Goal: Transaction & Acquisition: Purchase product/service

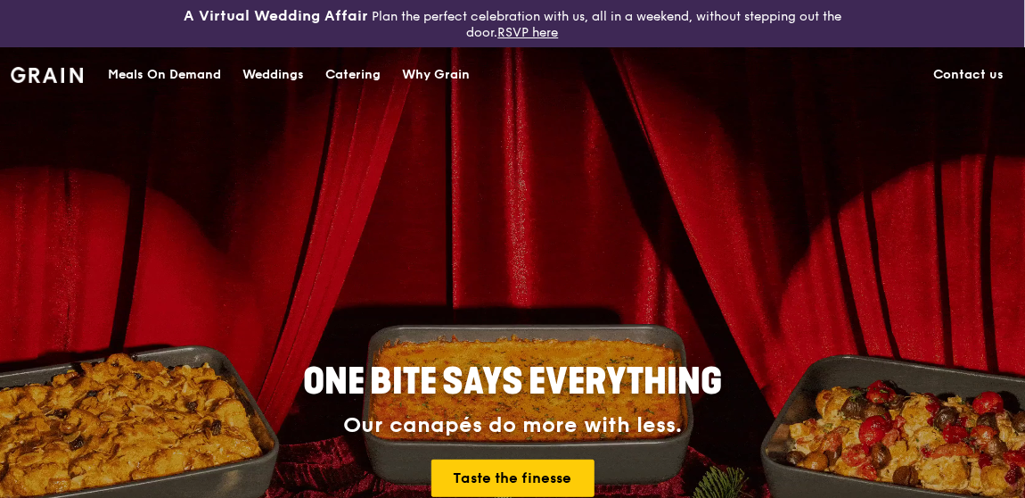
scroll to position [89, 0]
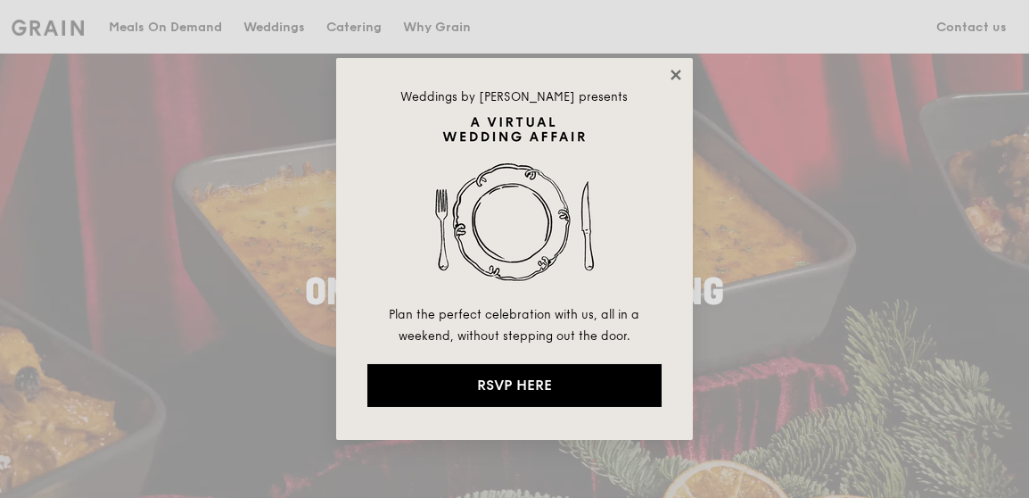
click at [672, 75] on icon at bounding box center [676, 75] width 16 height 16
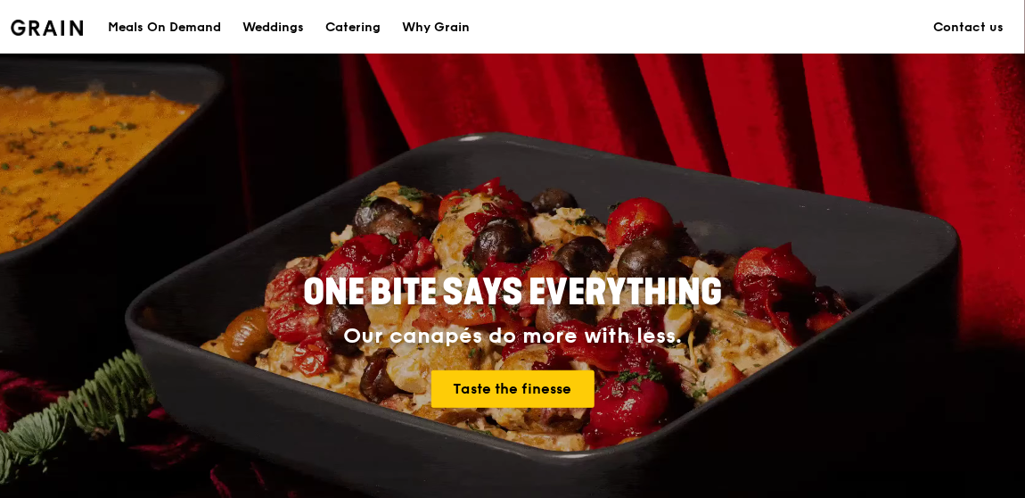
click at [167, 23] on div "Meals On Demand" at bounding box center [164, 28] width 113 height 54
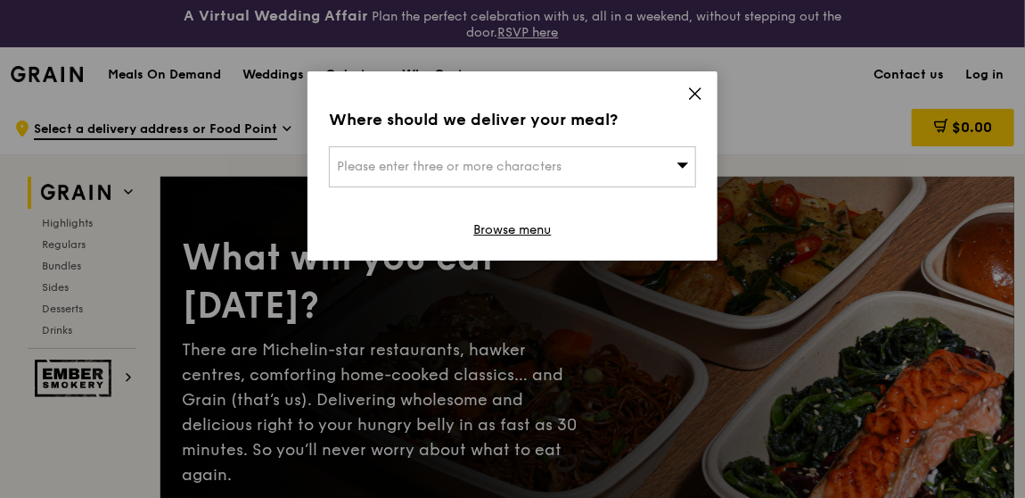
click at [700, 88] on icon at bounding box center [695, 93] width 11 height 11
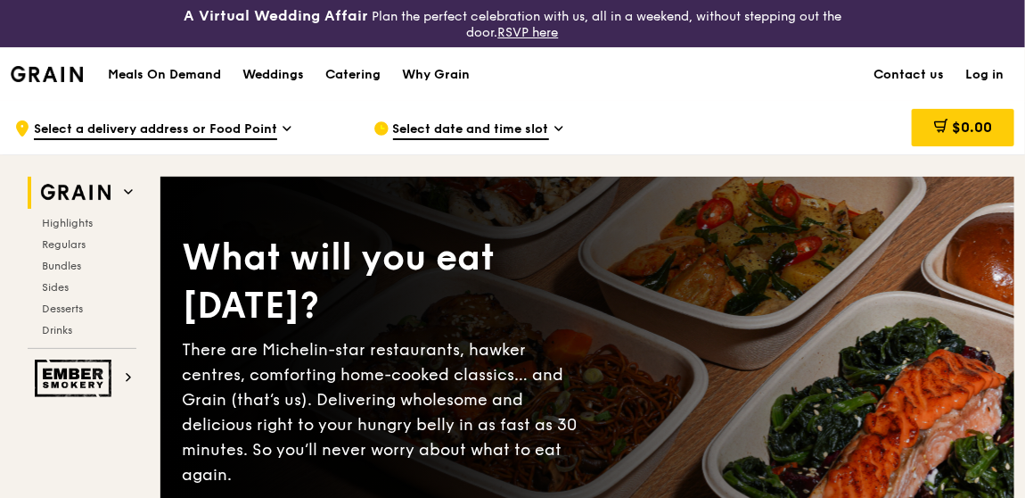
scroll to position [89, 0]
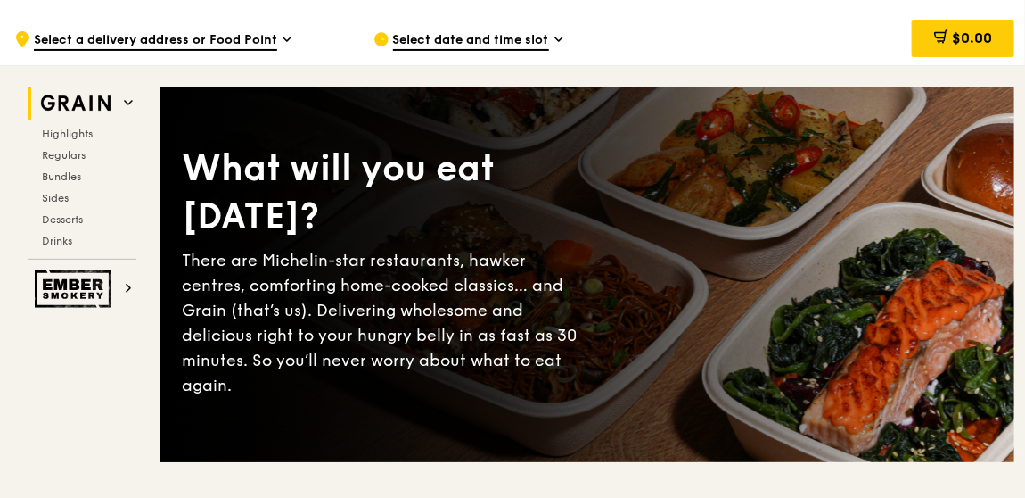
click at [72, 123] on div "Grain Highlights Regulars Bundles Sides Desserts Drinks" at bounding box center [82, 173] width 109 height 172
click at [48, 166] on div "Highlights Regulars Bundles Sides Desserts Drinks" at bounding box center [82, 187] width 109 height 121
click at [56, 170] on span "Bundles" at bounding box center [63, 176] width 42 height 12
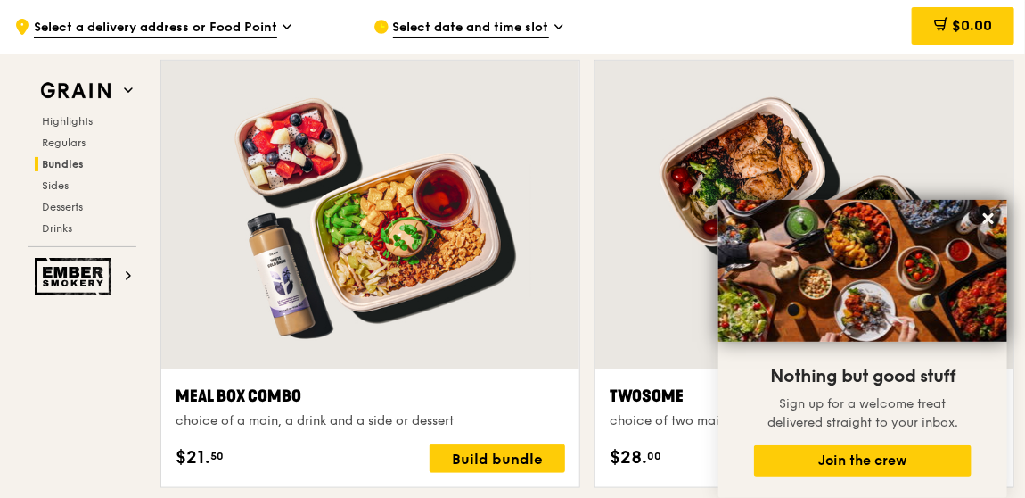
scroll to position [2771, 0]
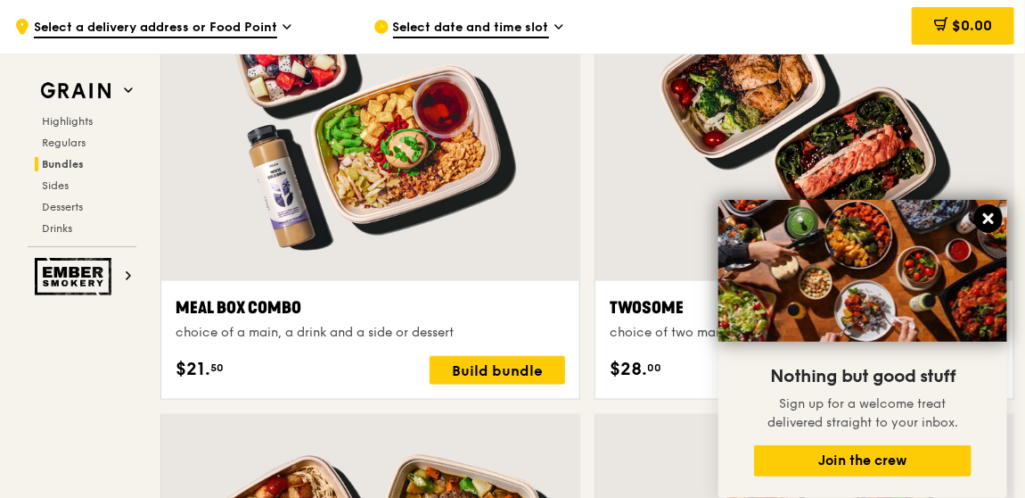
click at [987, 215] on icon at bounding box center [989, 218] width 11 height 11
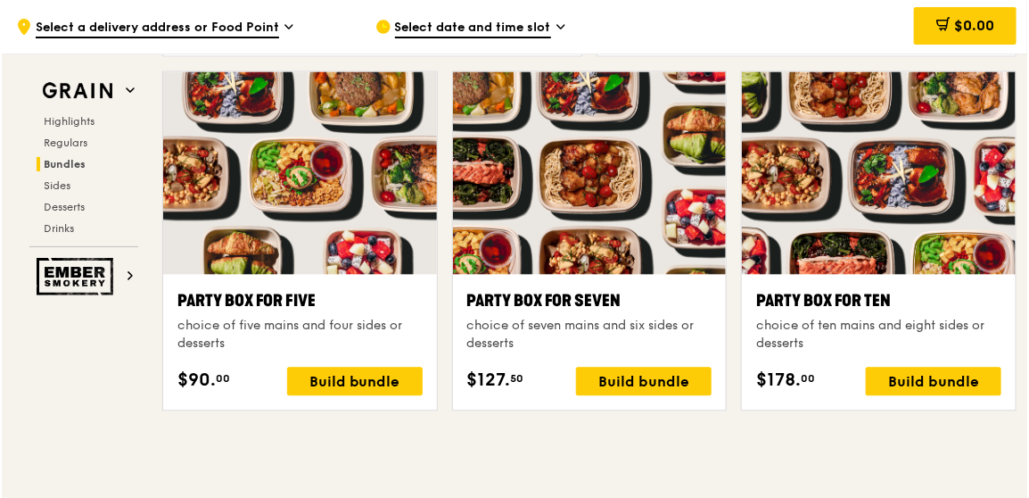
scroll to position [3664, 0]
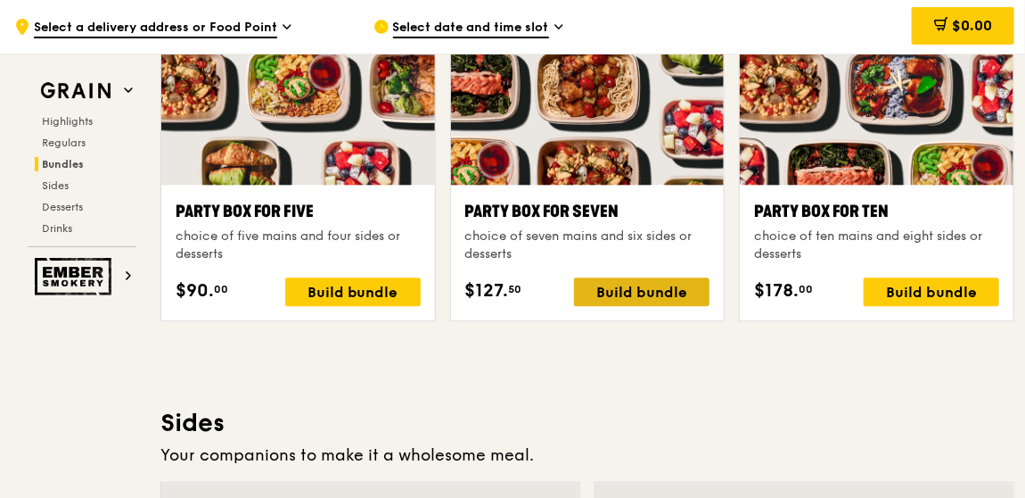
click at [679, 287] on div "Build bundle" at bounding box center [642, 291] width 136 height 29
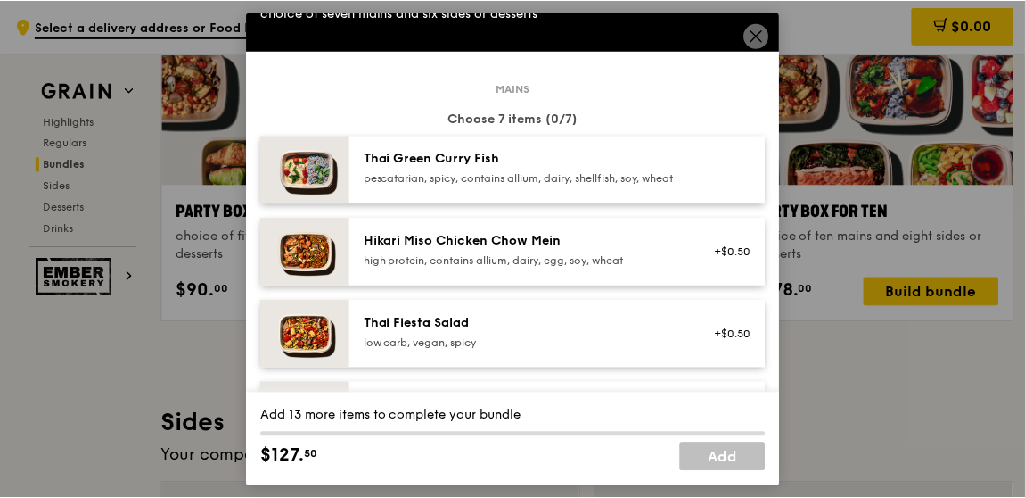
scroll to position [0, 0]
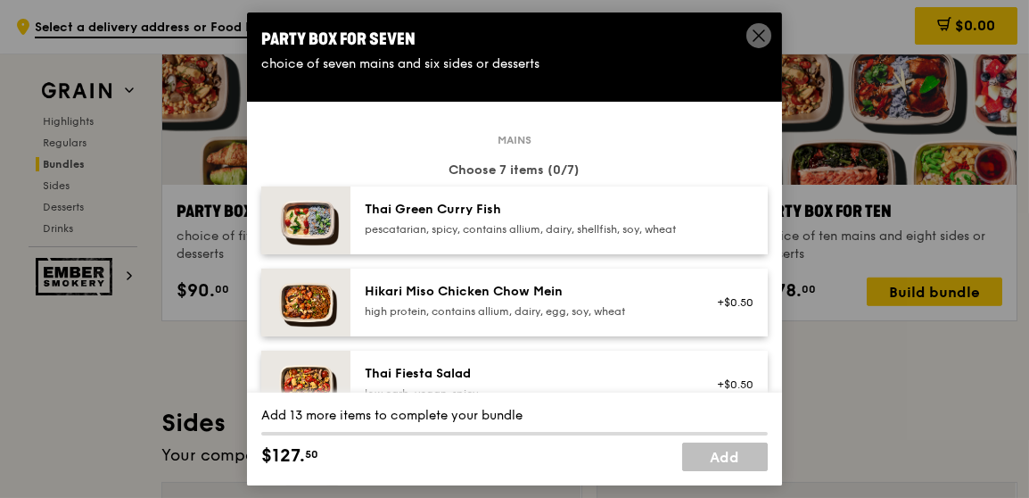
click at [754, 33] on icon at bounding box center [759, 36] width 16 height 16
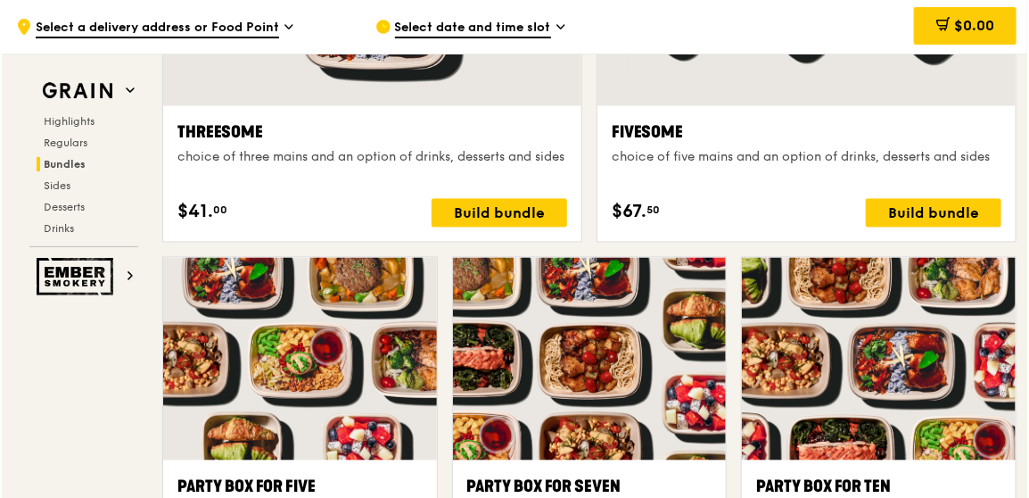
scroll to position [3745, 0]
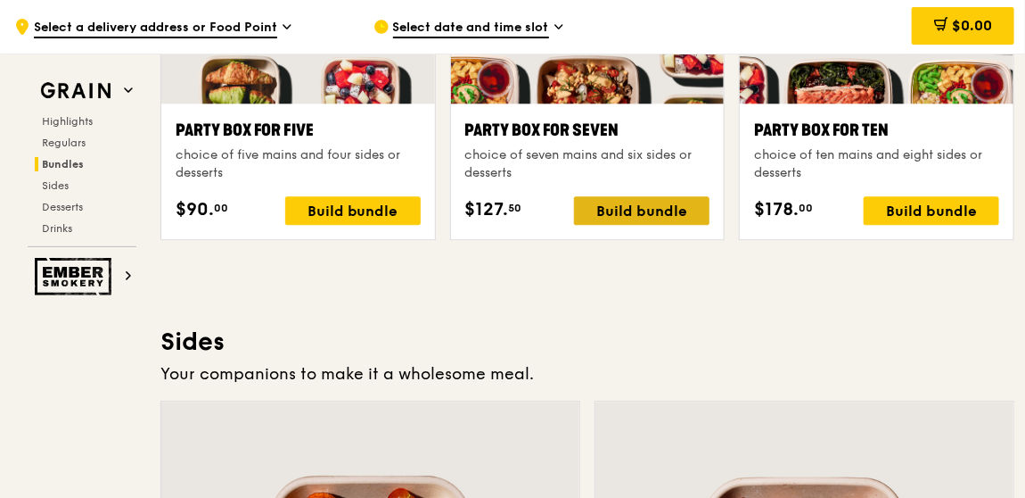
click at [656, 202] on div "Build bundle" at bounding box center [642, 210] width 136 height 29
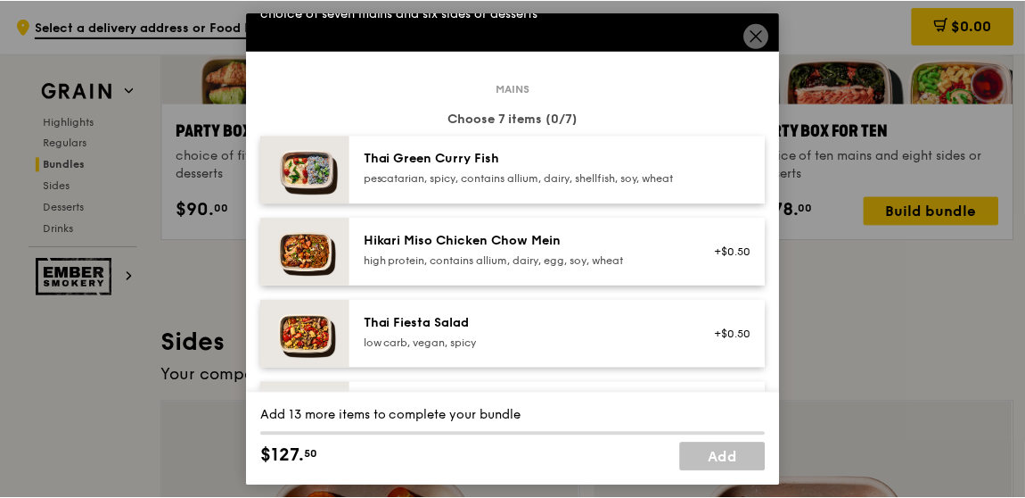
scroll to position [0, 0]
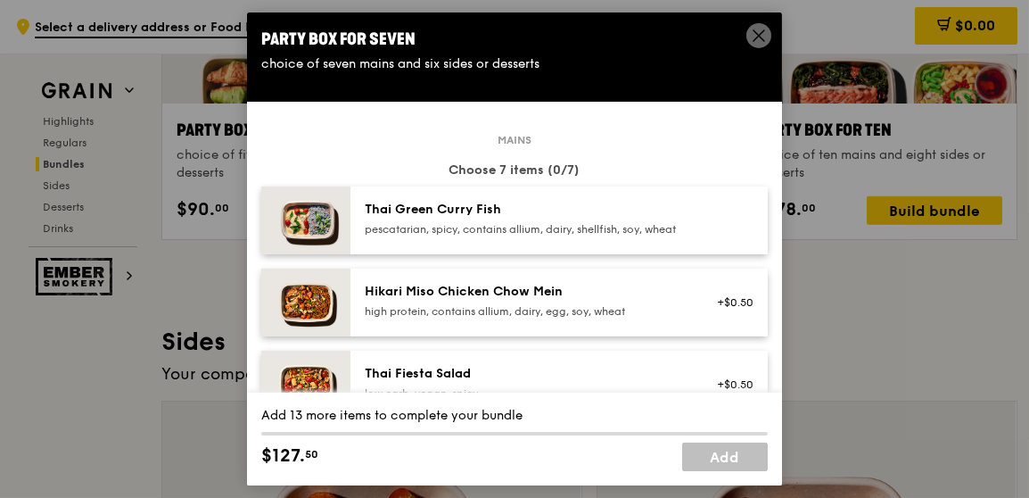
click at [764, 37] on icon at bounding box center [759, 36] width 16 height 16
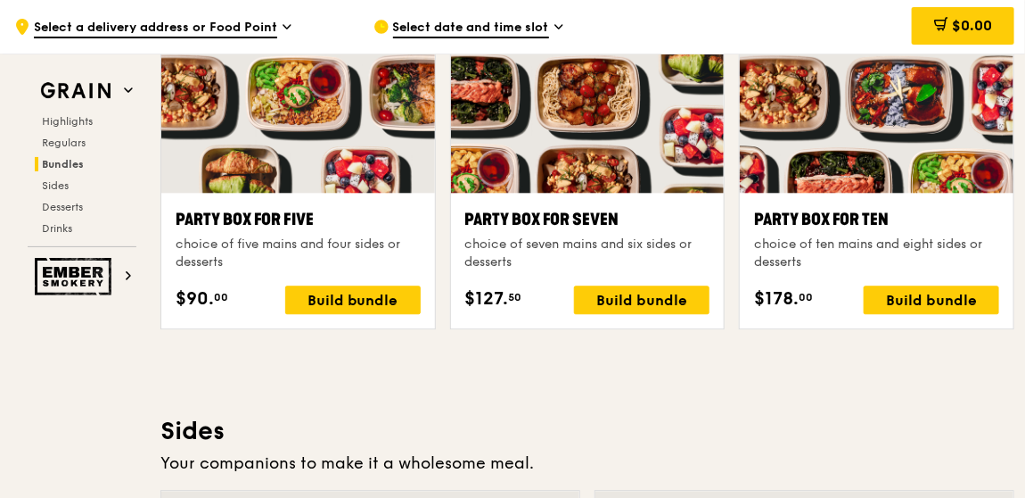
scroll to position [3567, 0]
